Goal: Check status

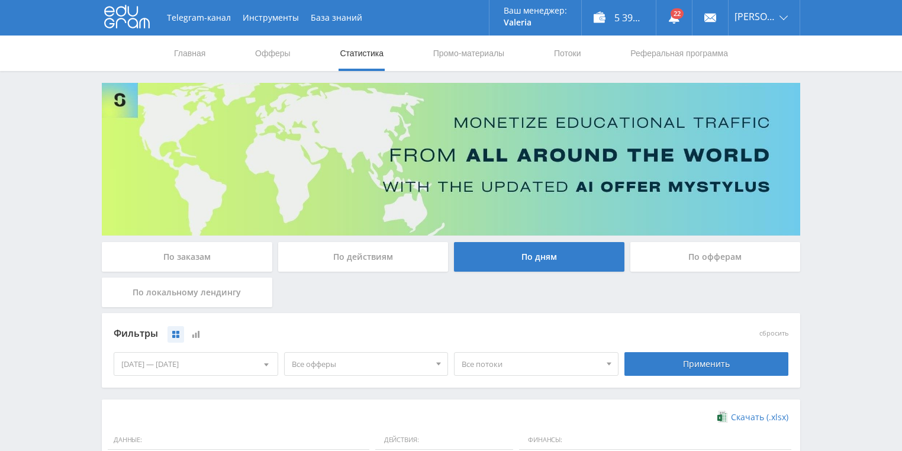
scroll to position [237, 0]
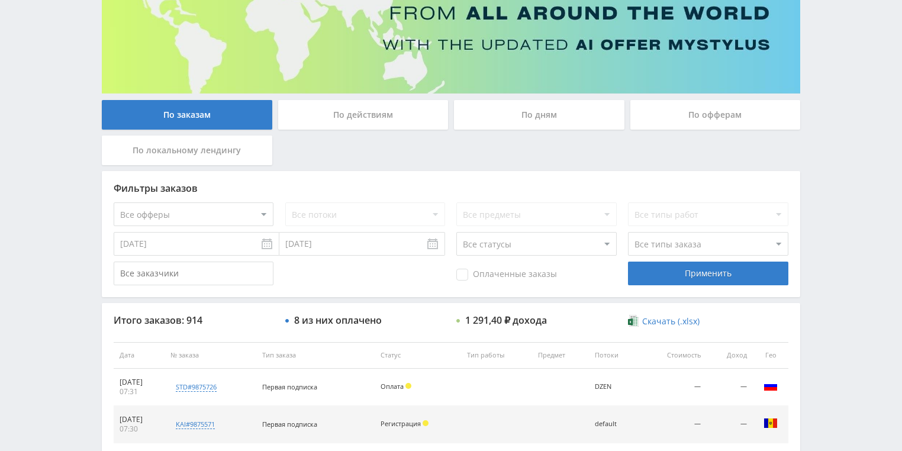
click at [371, 116] on div "По действиям" at bounding box center [363, 115] width 171 height 30
click at [0, 0] on input "По действиям" at bounding box center [0, 0] width 0 height 0
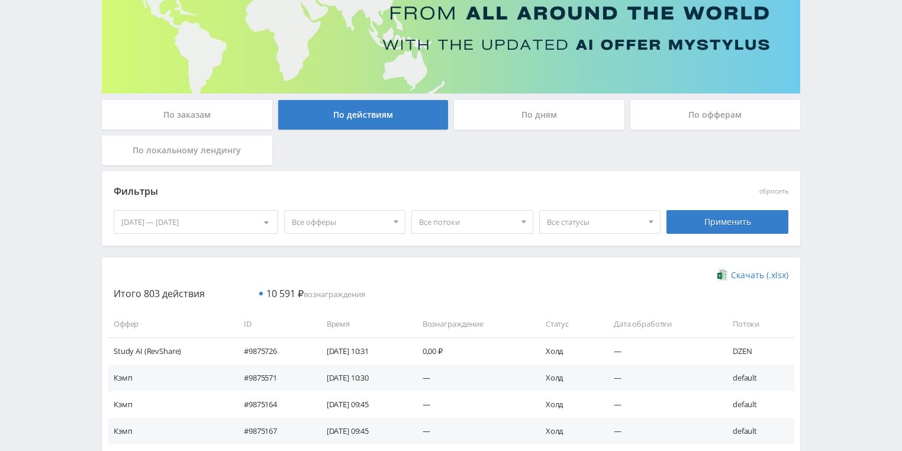
click at [507, 114] on div "По дням" at bounding box center [539, 115] width 171 height 30
click at [0, 0] on input "По дням" at bounding box center [0, 0] width 0 height 0
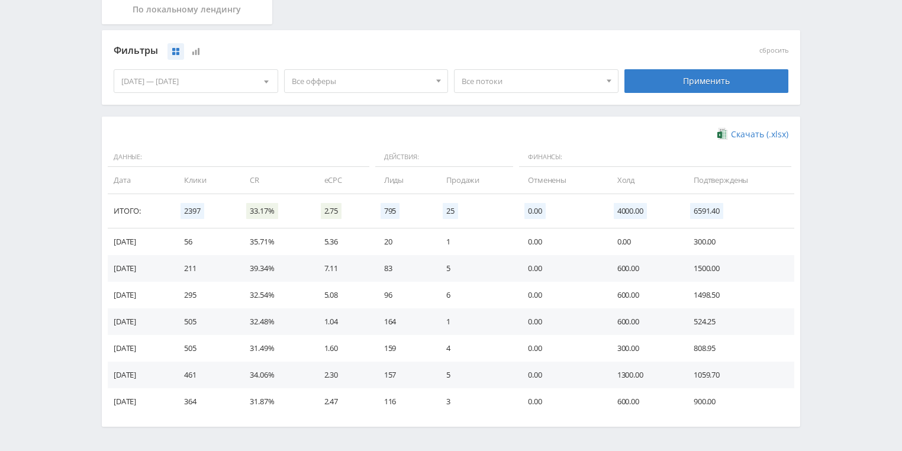
scroll to position [284, 0]
